Goal: Check status

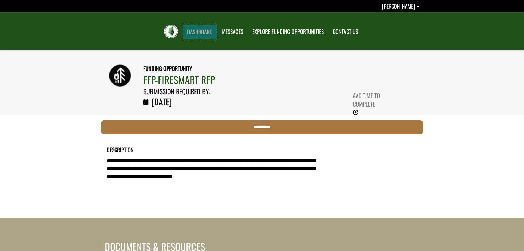
click at [206, 32] on link "DASHBOARD" at bounding box center [200, 32] width 34 height 14
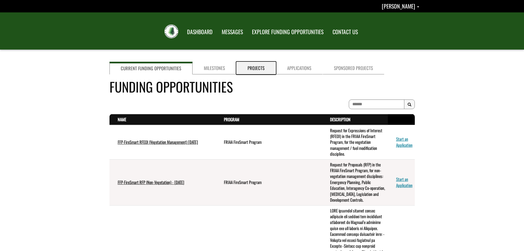
click at [252, 70] on link "Projects" at bounding box center [257, 68] width 40 height 13
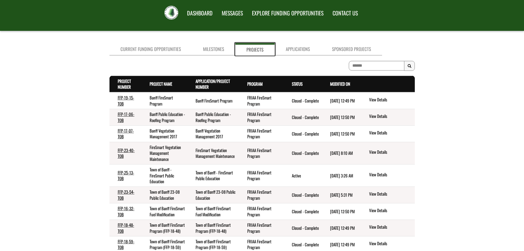
scroll to position [28, 0]
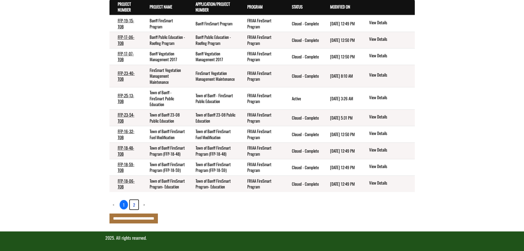
click at [133, 209] on link "2" at bounding box center [134, 204] width 9 height 9
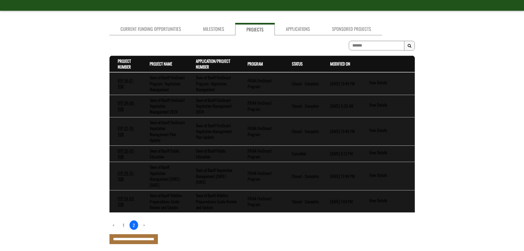
scroll to position [65, 0]
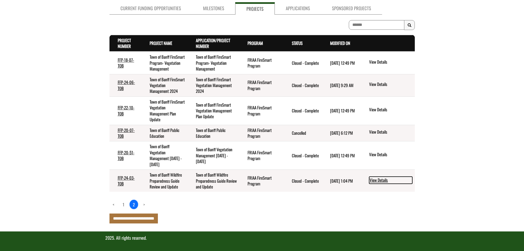
click at [376, 180] on link "View Details" at bounding box center [390, 179] width 43 height 7
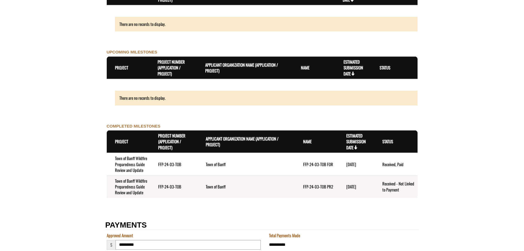
scroll to position [606, 0]
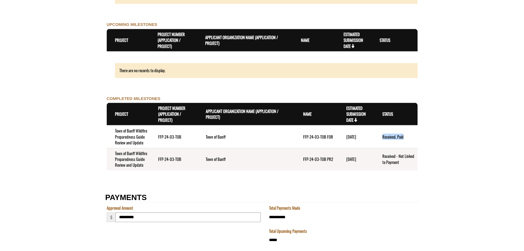
drag, startPoint x: 408, startPoint y: 140, endPoint x: 378, endPoint y: 139, distance: 30.0
click at [378, 139] on td "Received, Paid" at bounding box center [395, 136] width 43 height 23
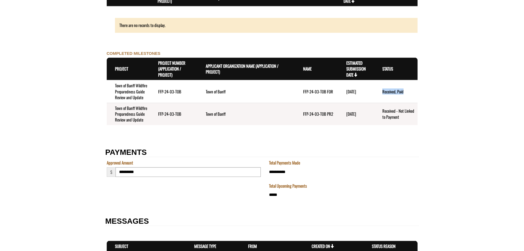
scroll to position [661, 0]
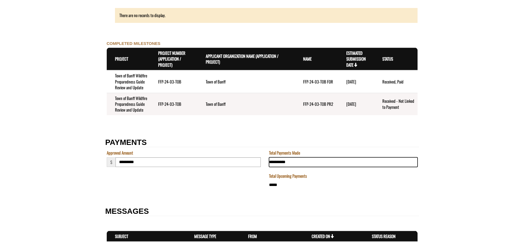
drag, startPoint x: 290, startPoint y: 172, endPoint x: 268, endPoint y: 174, distance: 23.0
click at [268, 173] on td "**********" at bounding box center [343, 161] width 151 height 23
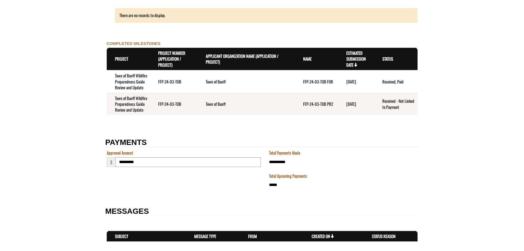
click at [259, 201] on div "**********" at bounding box center [262, 175] width 314 height 51
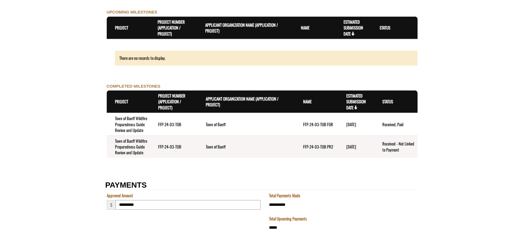
scroll to position [551, 0]
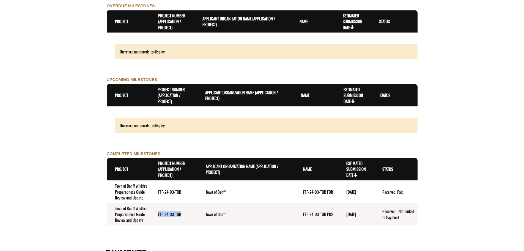
drag, startPoint x: 159, startPoint y: 223, endPoint x: 182, endPoint y: 225, distance: 23.5
click at [182, 225] on td "FFP-24-03-TOB" at bounding box center [174, 214] width 48 height 22
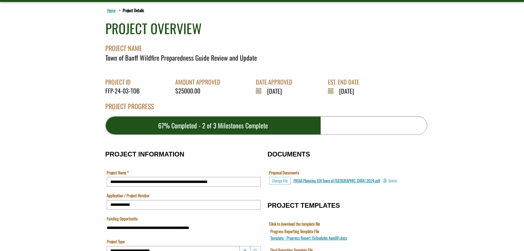
scroll to position [0, 0]
